Goal: Book appointment/travel/reservation

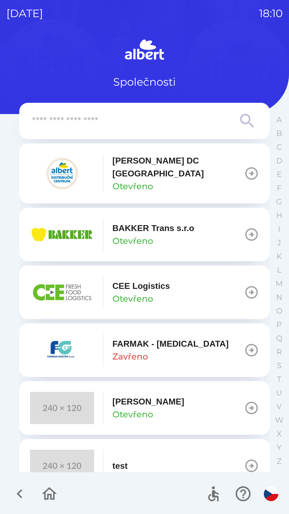
click at [245, 175] on icon "button" at bounding box center [251, 173] width 13 height 13
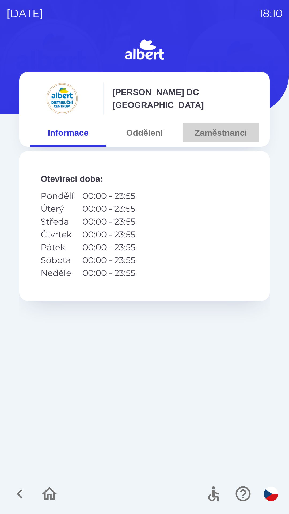
click at [212, 130] on button "Zaměstnanci" at bounding box center [221, 132] width 76 height 19
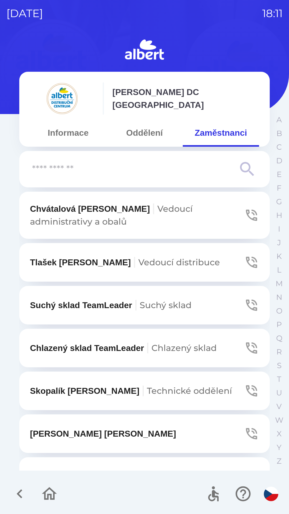
click at [189, 390] on span "Technické oddělení" at bounding box center [189, 390] width 85 height 10
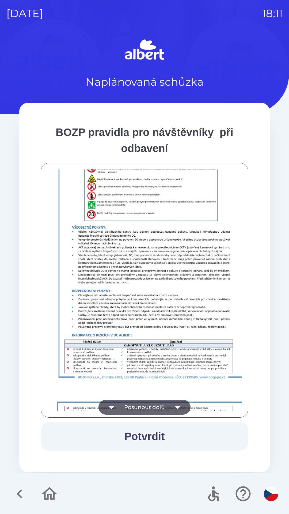
scroll to position [376, 0]
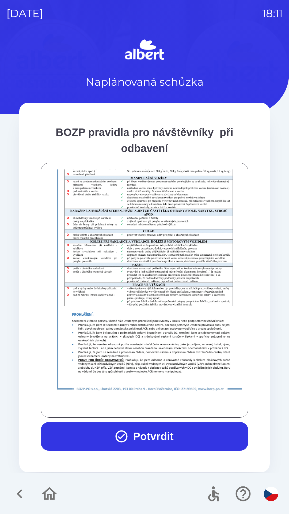
click at [161, 431] on button "Potvrdit" at bounding box center [145, 436] width 208 height 29
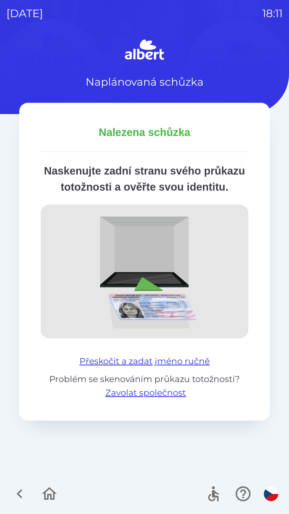
click at [173, 367] on button "Přeskočit a zadat jméno ručně" at bounding box center [144, 360] width 135 height 13
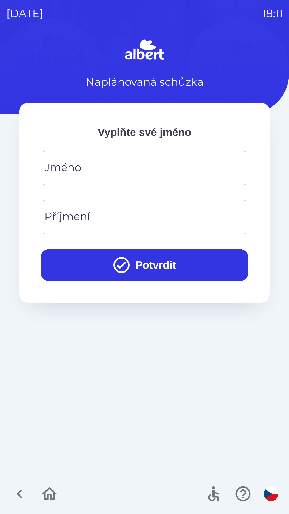
click at [59, 165] on div "[PERSON_NAME]" at bounding box center [145, 168] width 208 height 34
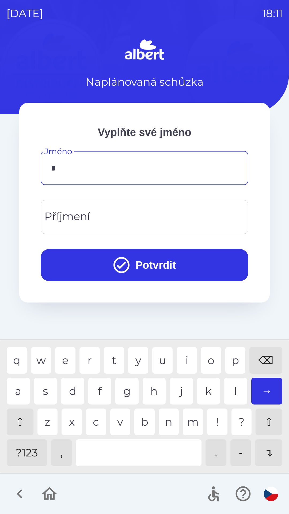
click at [47, 389] on div "s" at bounding box center [45, 390] width 23 height 27
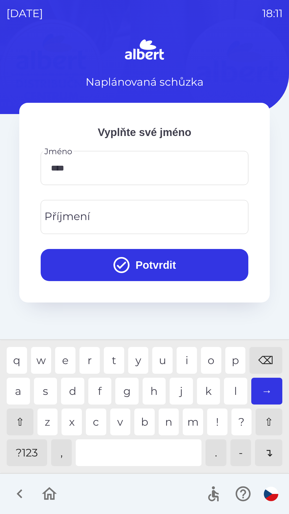
click at [20, 386] on div "a" at bounding box center [18, 390] width 23 height 27
click at [211, 399] on div "k" at bounding box center [208, 390] width 23 height 27
click at [63, 168] on input "*******" at bounding box center [144, 167] width 195 height 21
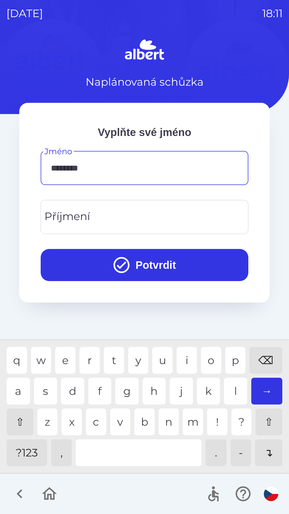
click at [234, 354] on div "p" at bounding box center [235, 360] width 20 height 27
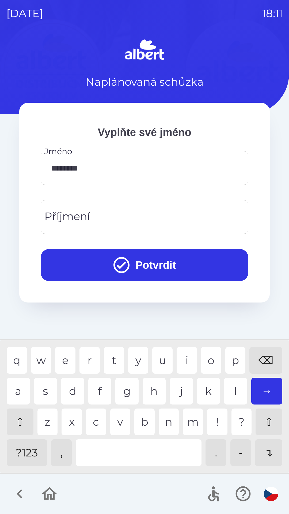
click at [70, 219] on div "Příjmení Příjmení" at bounding box center [145, 217] width 208 height 34
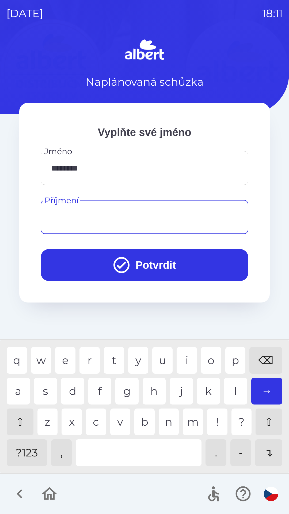
click at [110, 163] on input "********" at bounding box center [144, 167] width 195 height 21
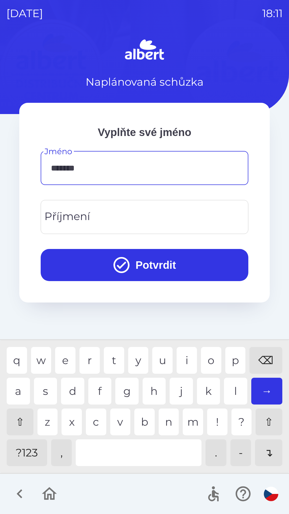
click at [262, 355] on div "⌫" at bounding box center [265, 360] width 33 height 27
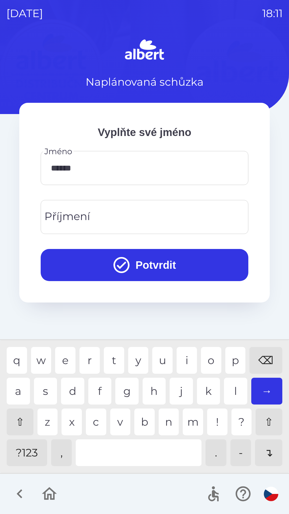
click at [261, 361] on div "⌫" at bounding box center [265, 360] width 33 height 27
type input "*"
click at [265, 364] on div "⌫" at bounding box center [265, 360] width 33 height 27
click at [16, 418] on div "⇧" at bounding box center [20, 421] width 27 height 27
click at [188, 354] on div "I" at bounding box center [187, 360] width 20 height 27
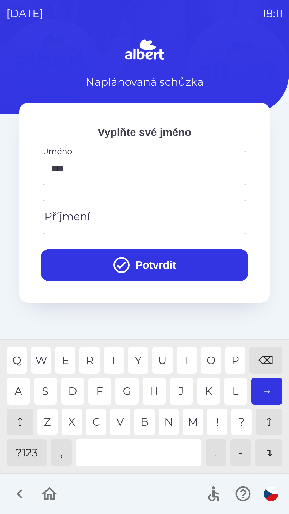
type input "*****"
click at [82, 211] on div "Příjmení Příjmení" at bounding box center [145, 217] width 208 height 34
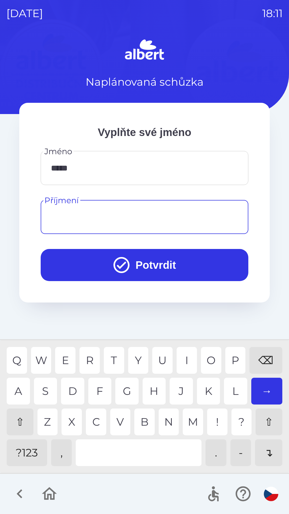
click at [23, 420] on div "⇧" at bounding box center [20, 421] width 27 height 27
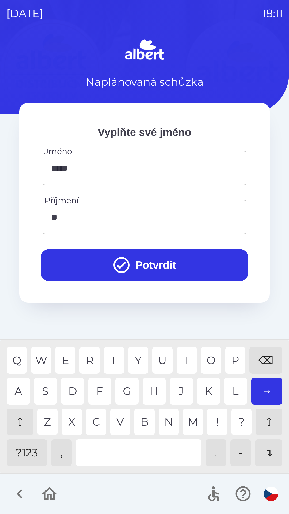
click at [211, 387] on div "K" at bounding box center [208, 390] width 23 height 27
click at [189, 351] on div "I" at bounding box center [187, 360] width 20 height 27
type input "********"
click at [152, 271] on button "Potvrdit" at bounding box center [145, 265] width 208 height 32
